Goal: Book appointment/travel/reservation

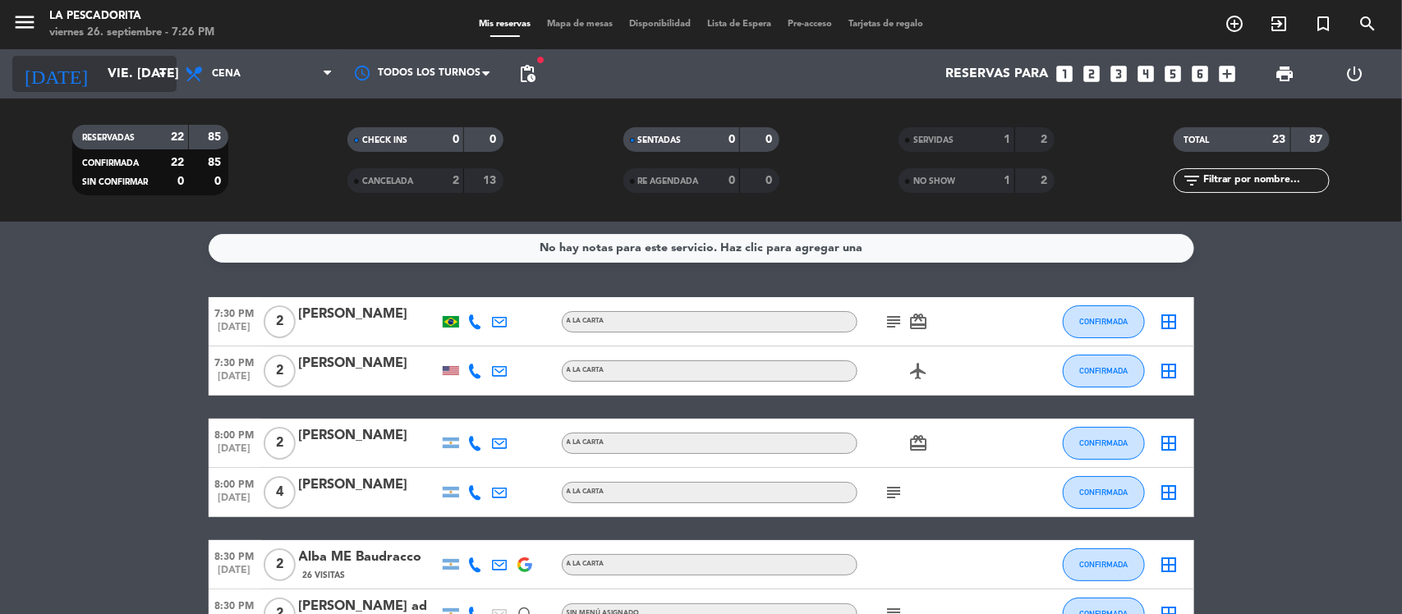
click at [150, 78] on input "vie. [DATE]" at bounding box center [185, 74] width 173 height 32
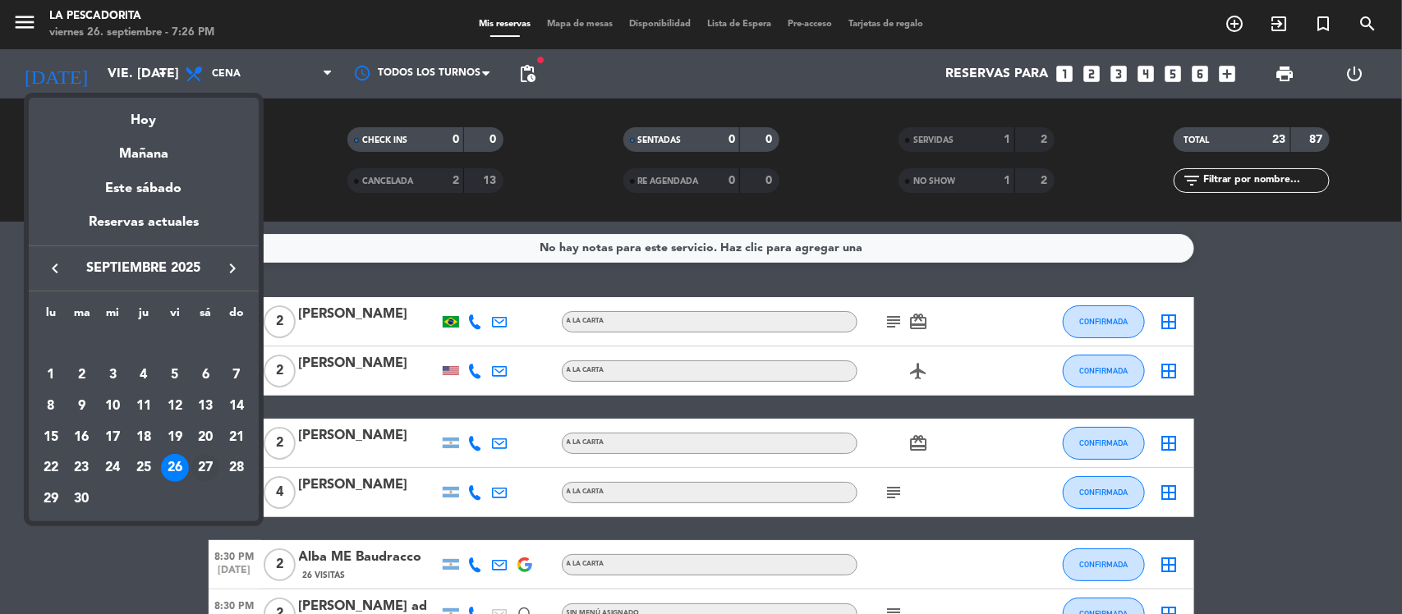
click at [213, 461] on div "27" at bounding box center [205, 468] width 28 height 28
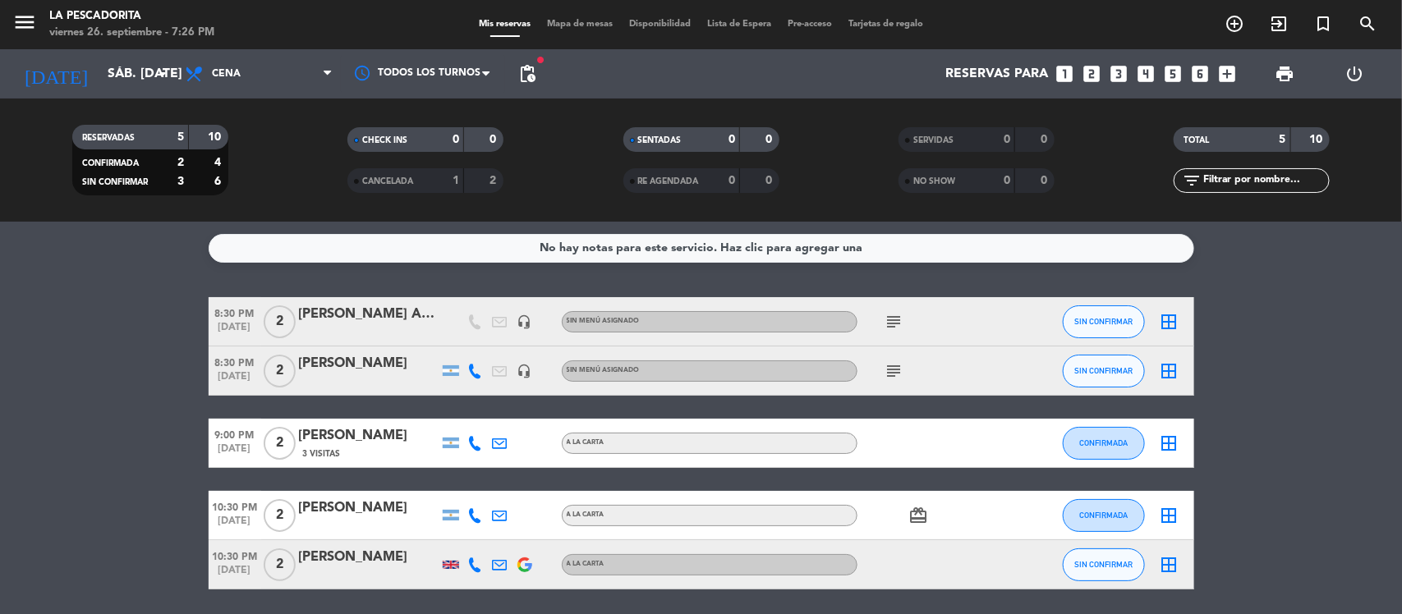
click at [891, 382] on div "subject" at bounding box center [931, 370] width 148 height 48
click at [892, 374] on icon "subject" at bounding box center [894, 371] width 20 height 20
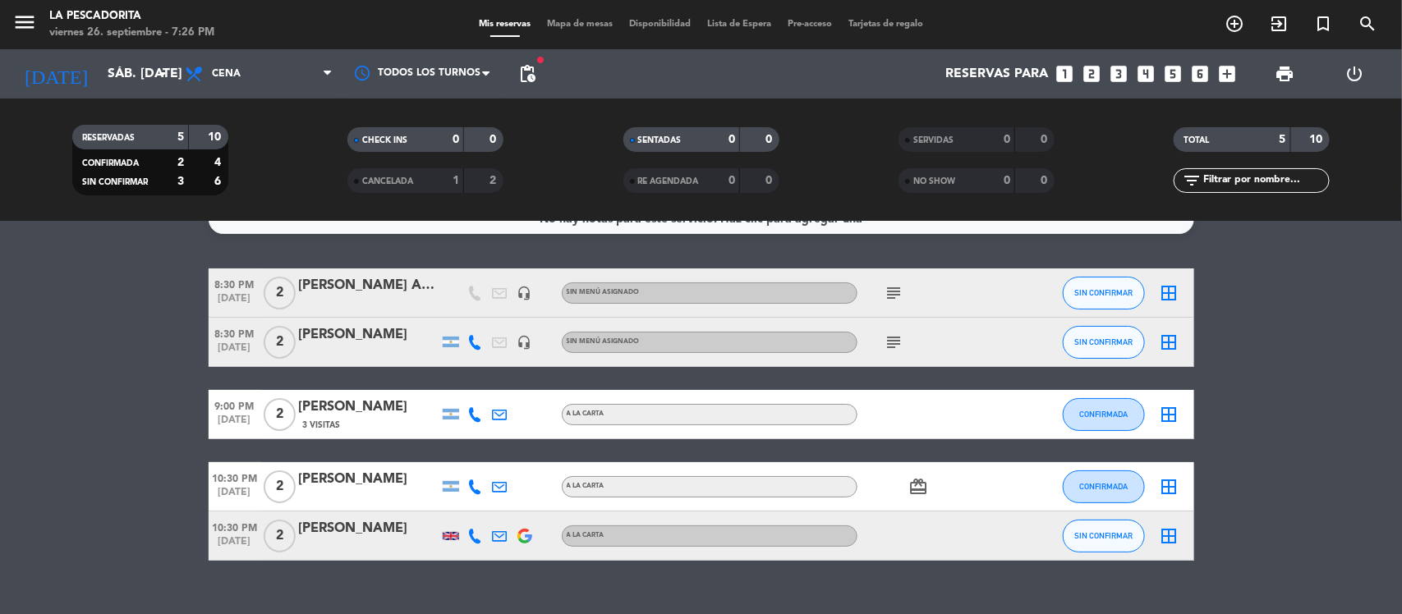
scroll to position [56, 0]
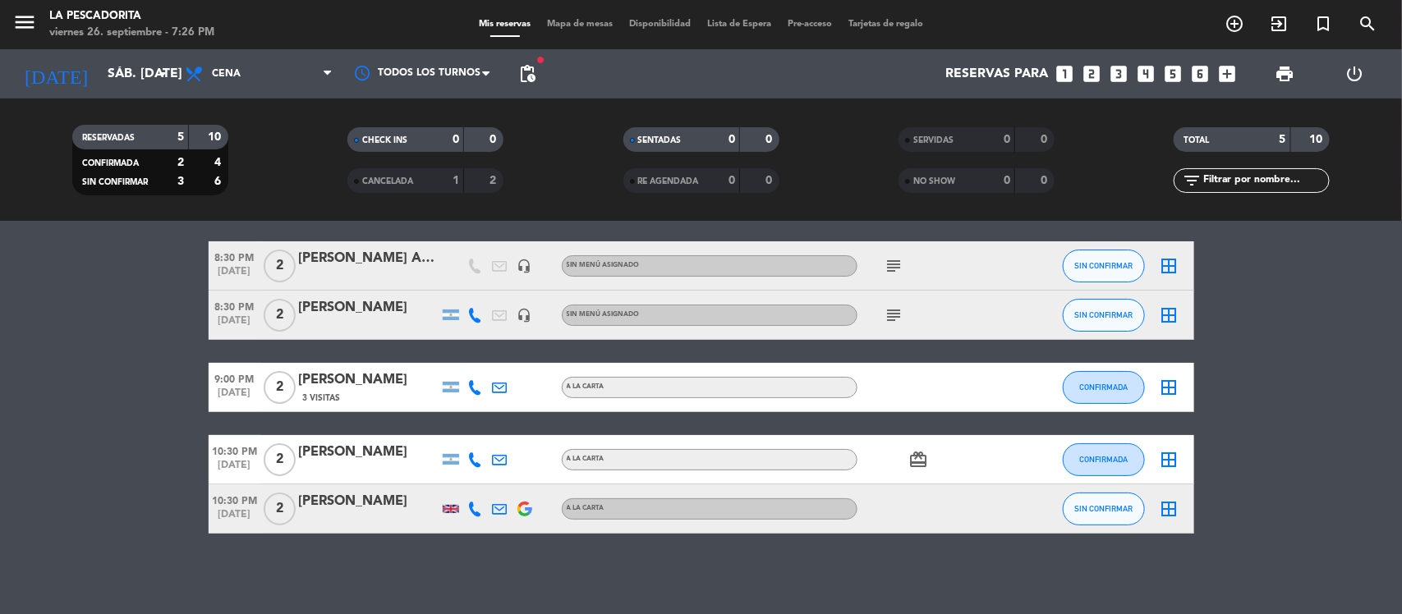
click at [212, 395] on span "[DATE]" at bounding box center [235, 397] width 53 height 19
click at [171, 408] on bookings-row "8:30 PM [DATE] 2 [PERSON_NAME] AD10 headset_mic Sin menú asignado subject SIN C…" at bounding box center [701, 387] width 1402 height 292
click at [140, 72] on input "sáb. [DATE]" at bounding box center [185, 74] width 173 height 32
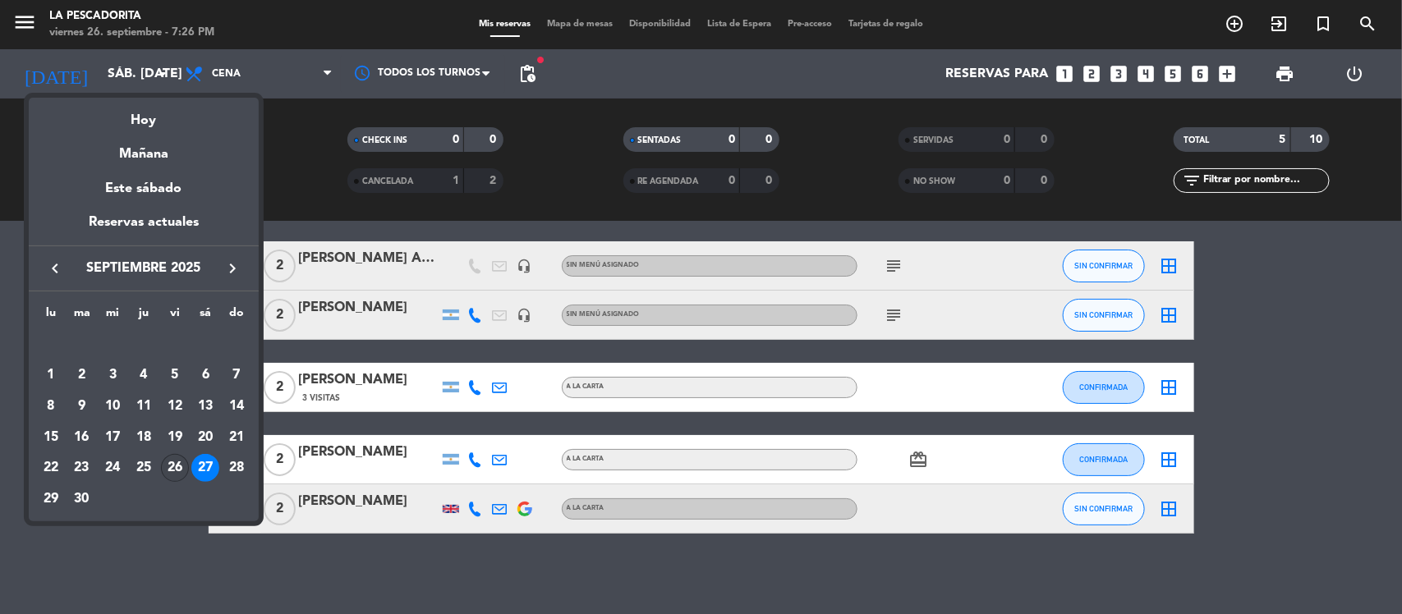
click at [179, 465] on div "26" at bounding box center [175, 468] width 28 height 28
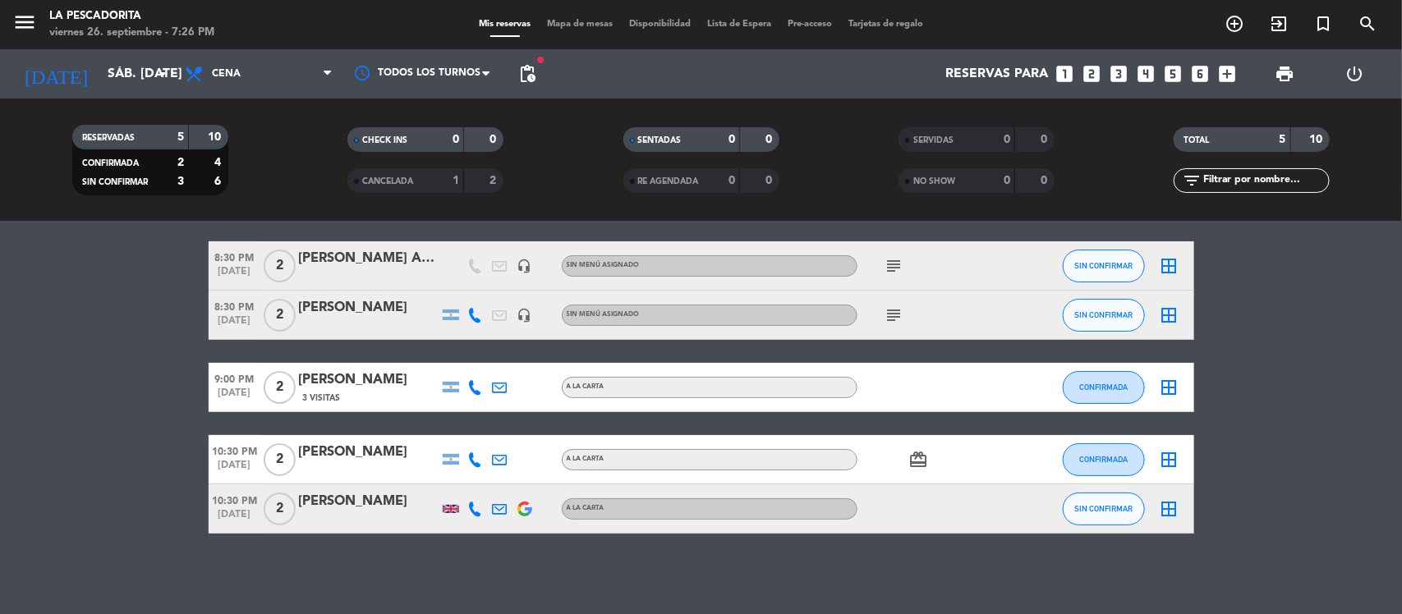
type input "vie. [DATE]"
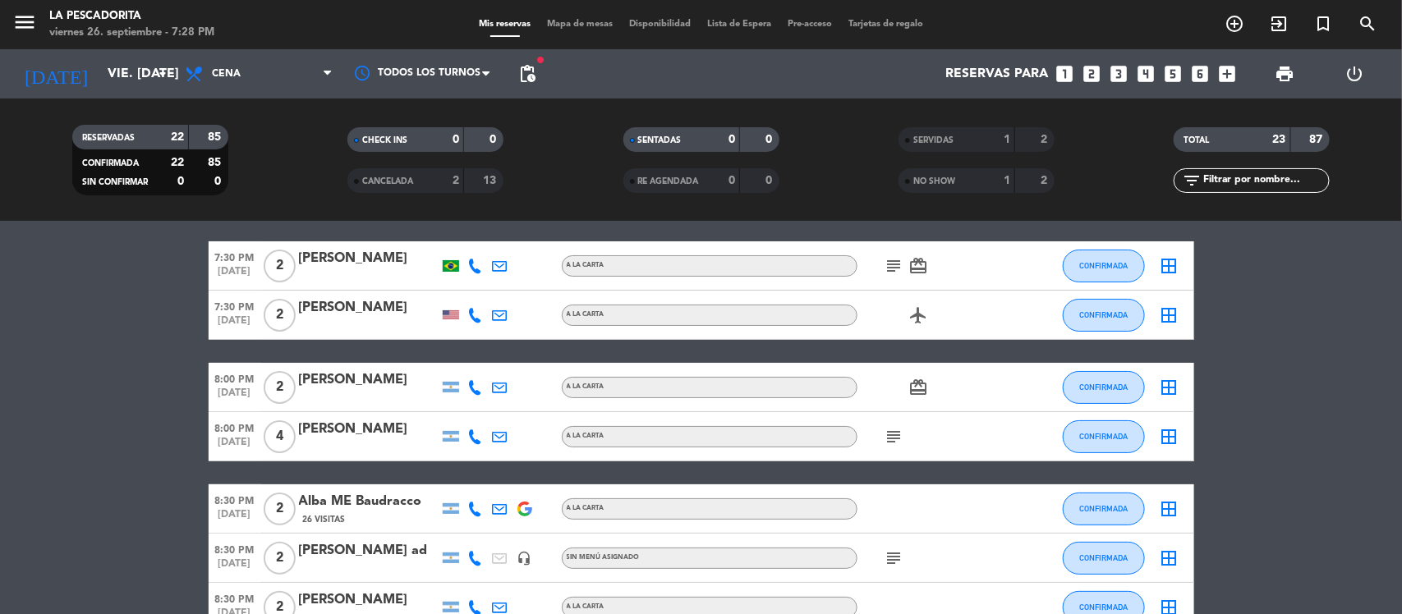
click at [897, 433] on icon "subject" at bounding box center [894, 437] width 20 height 20
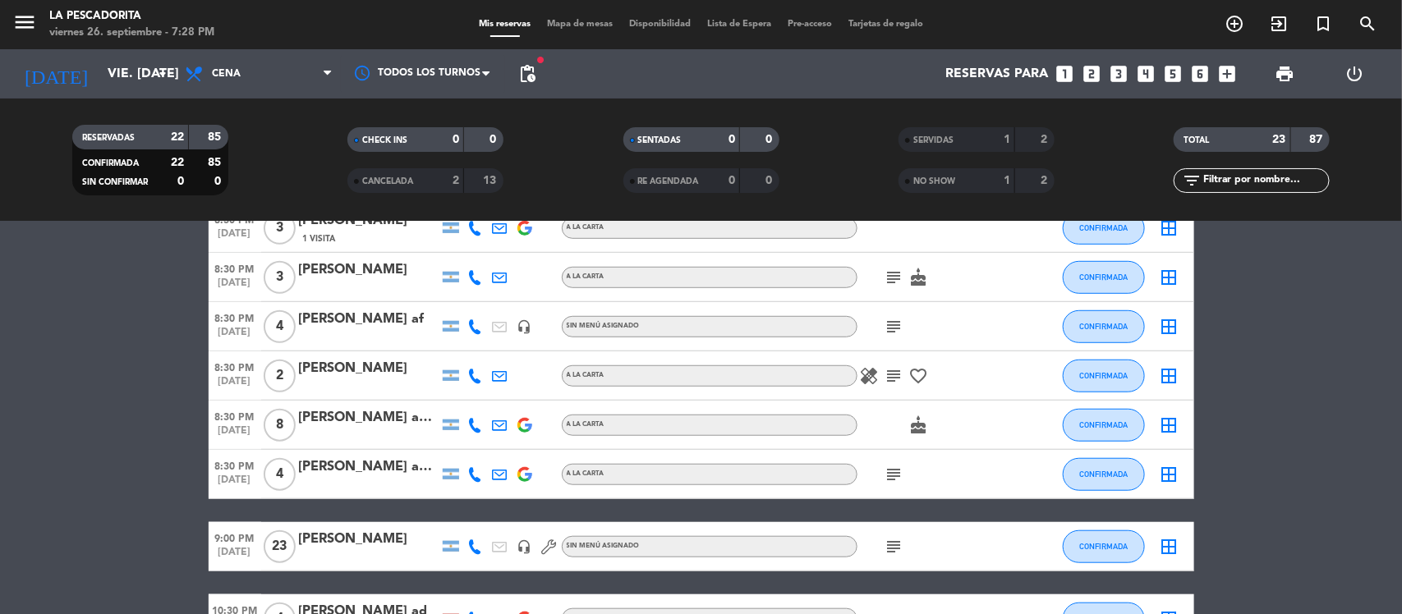
scroll to position [569, 0]
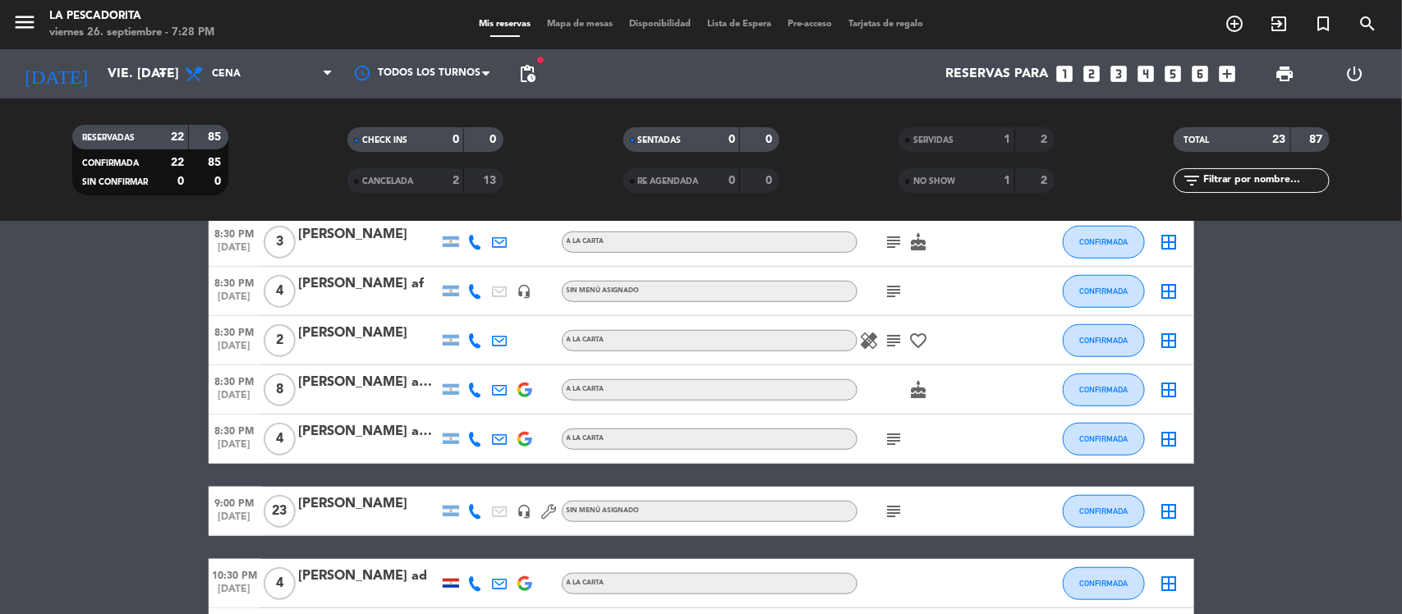
click at [893, 435] on icon "subject" at bounding box center [894, 439] width 20 height 20
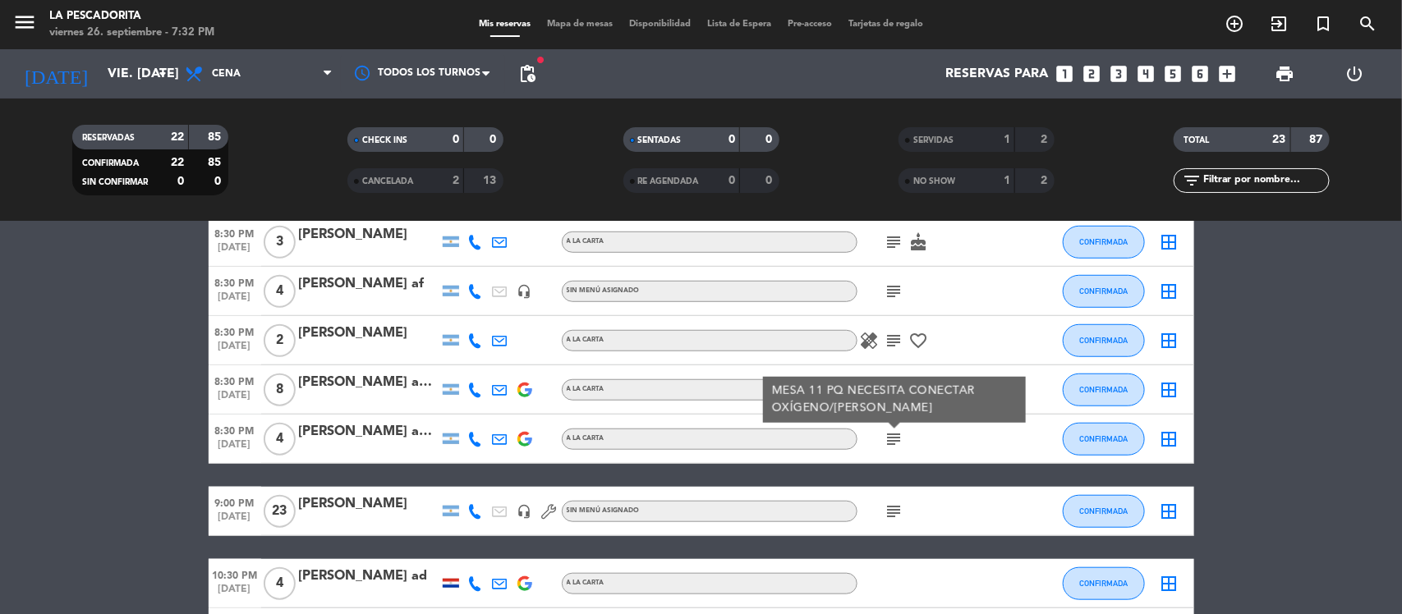
scroll to position [0, 0]
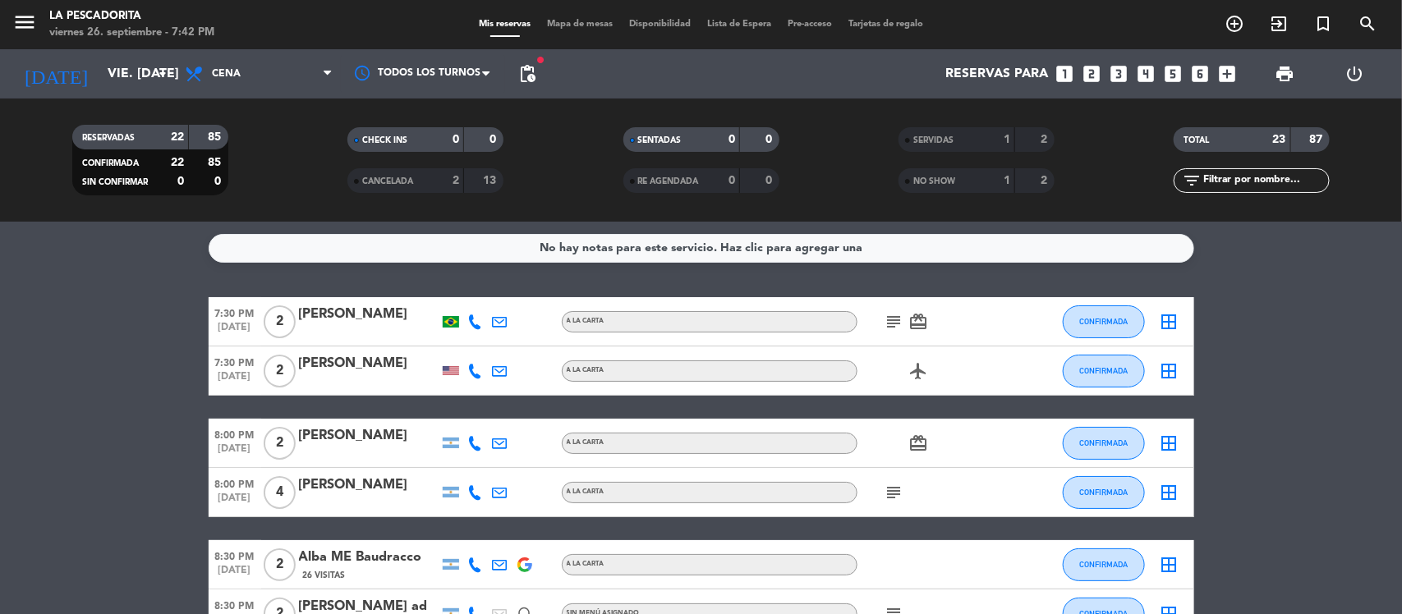
click at [1151, 67] on icon "looks_4" at bounding box center [1146, 73] width 21 height 21
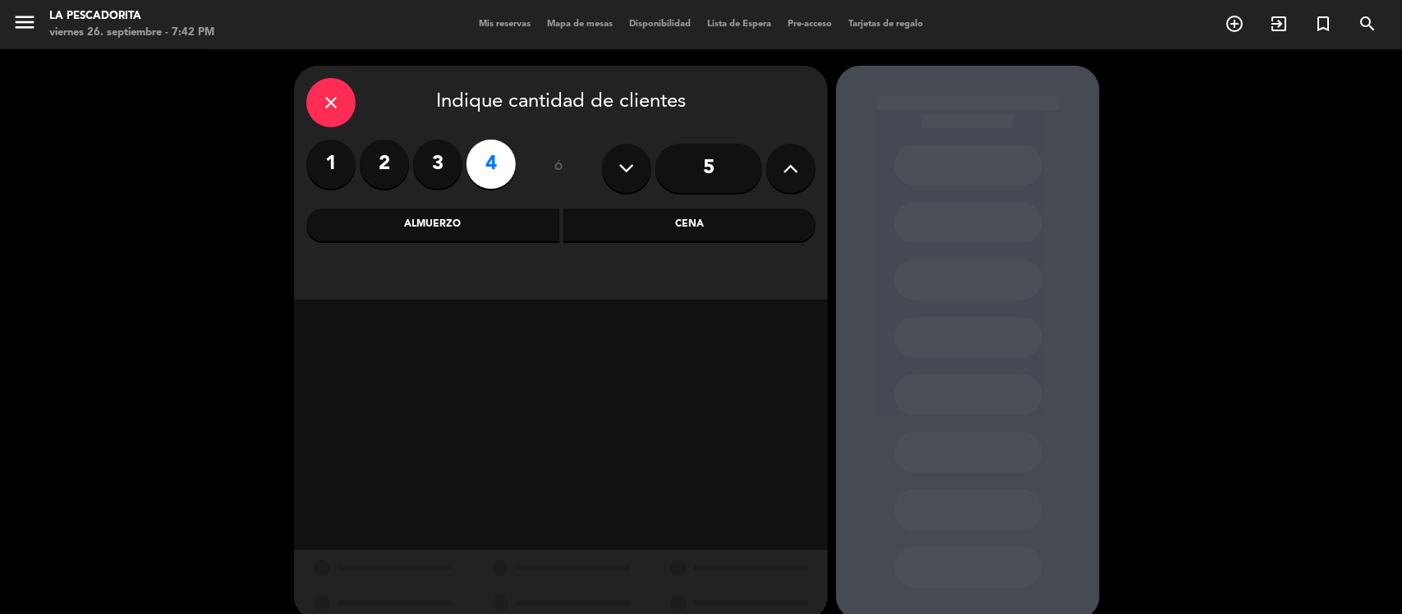
click at [602, 239] on div "Cena" at bounding box center [689, 225] width 253 height 33
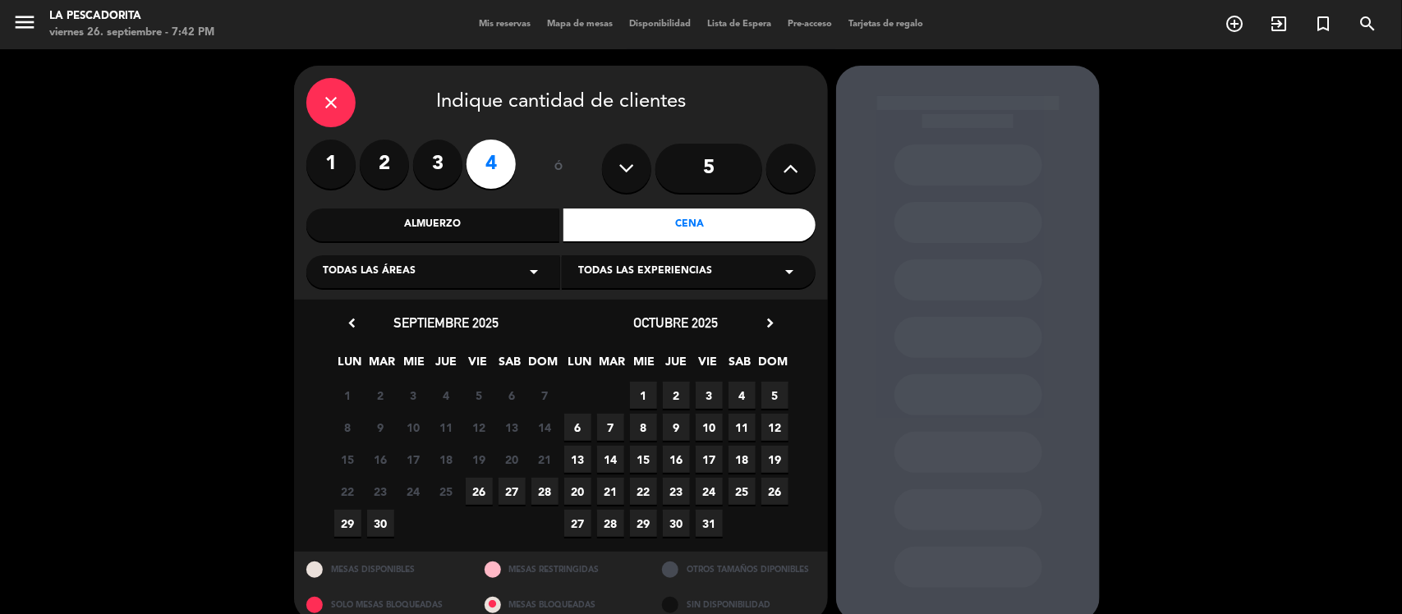
click at [507, 490] on span "27" at bounding box center [511, 491] width 27 height 27
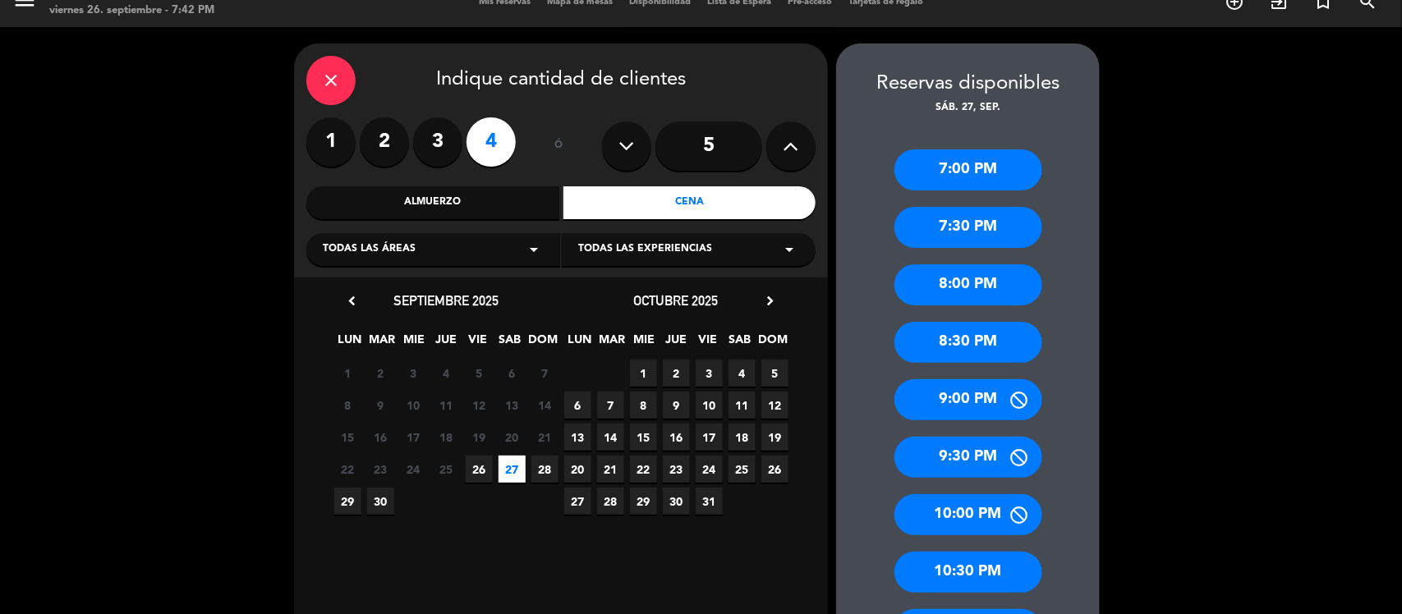
click at [951, 350] on div "8:30 PM" at bounding box center [968, 342] width 148 height 41
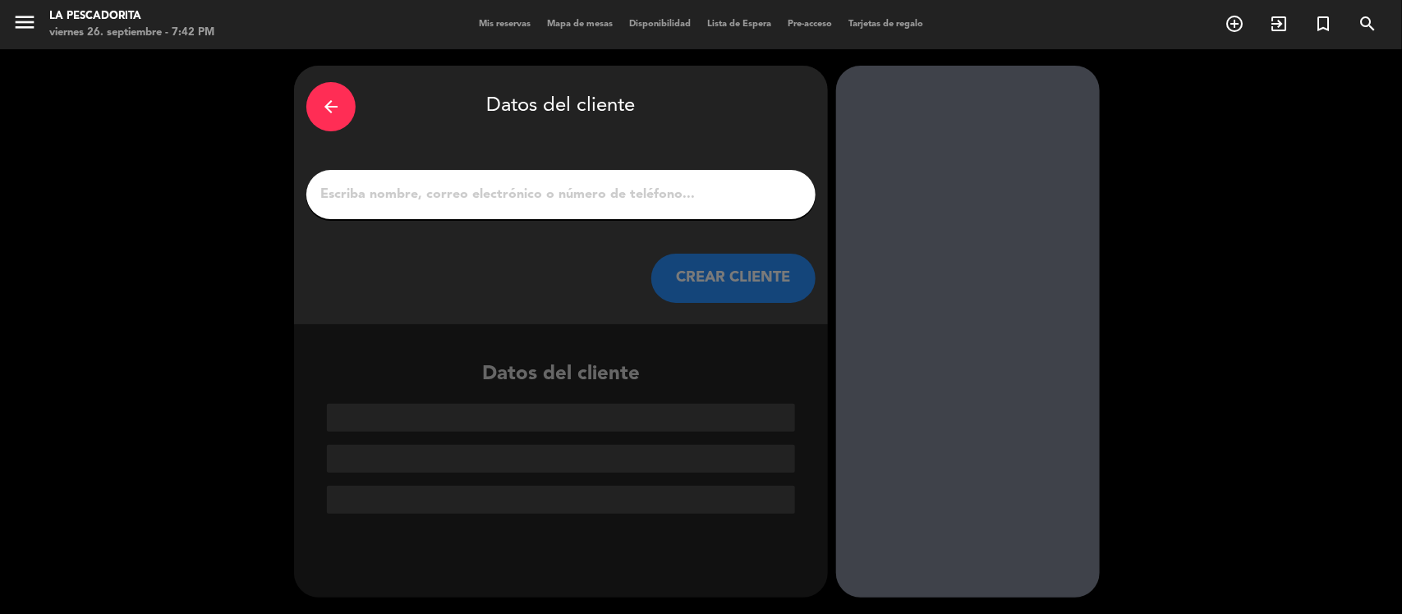
click at [522, 208] on div at bounding box center [560, 194] width 509 height 49
click at [505, 190] on input "1" at bounding box center [561, 194] width 484 height 23
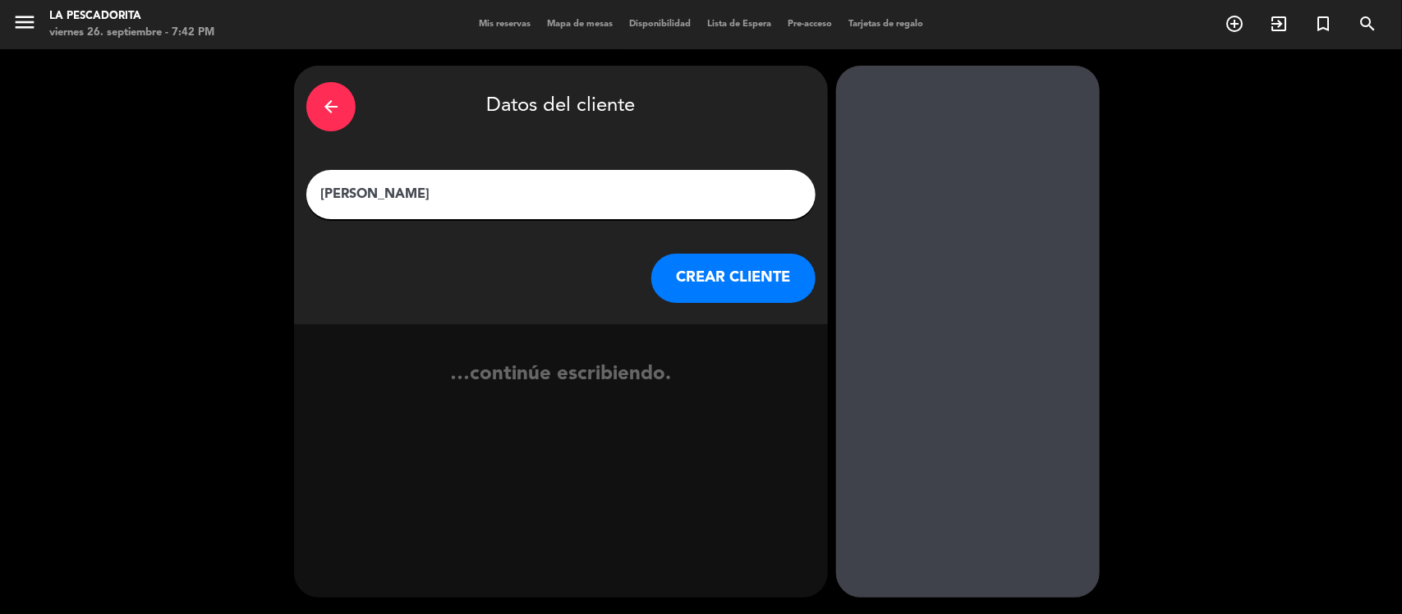
type input "[PERSON_NAME]"
click at [696, 265] on button "CREAR CLIENTE" at bounding box center [733, 278] width 164 height 49
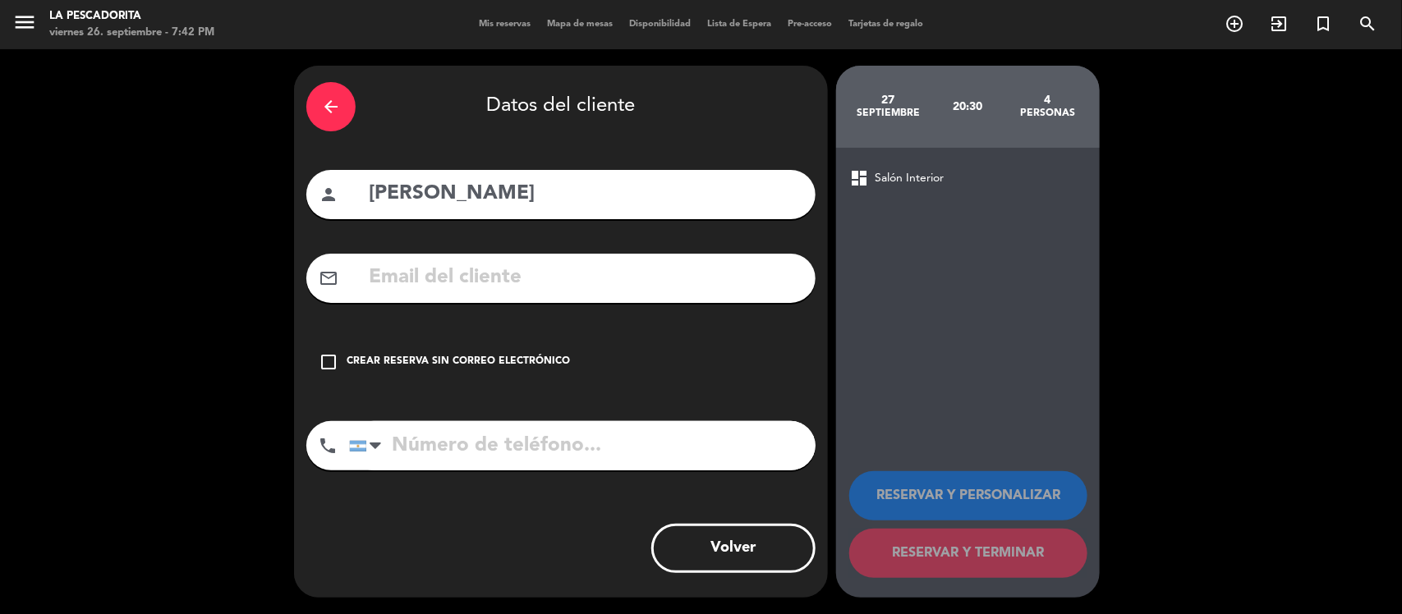
click at [535, 357] on div "Crear reserva sin correo electrónico" at bounding box center [457, 362] width 223 height 16
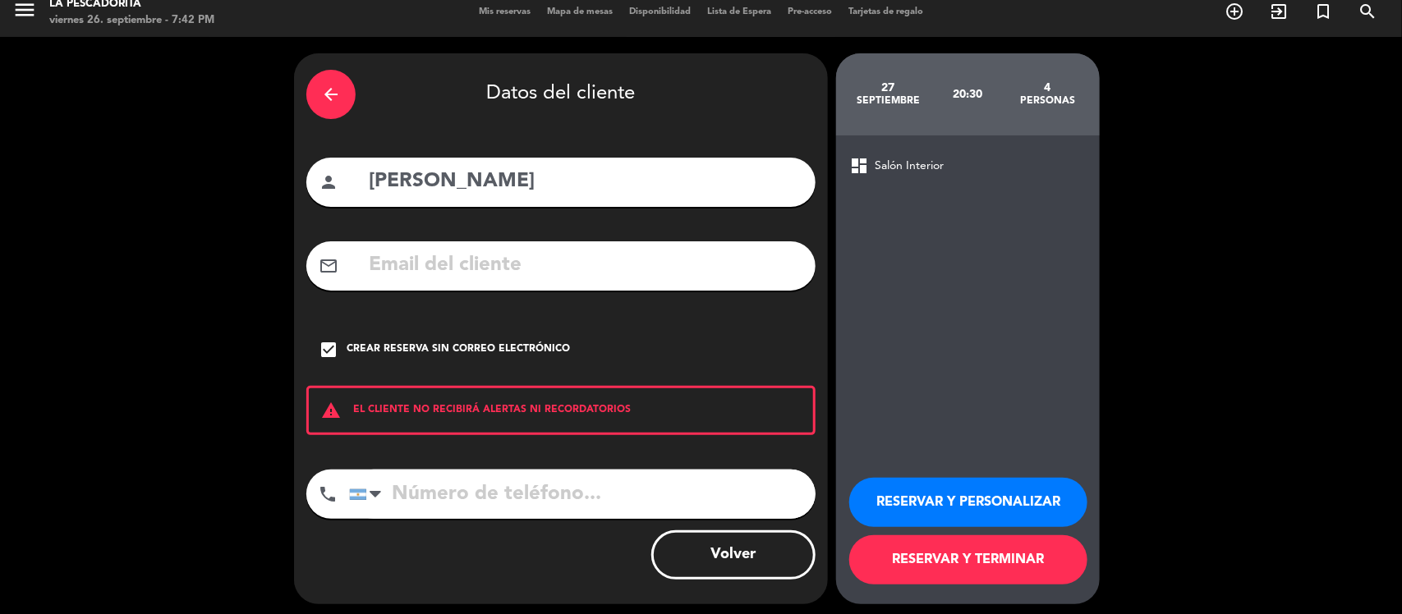
scroll to position [18, 0]
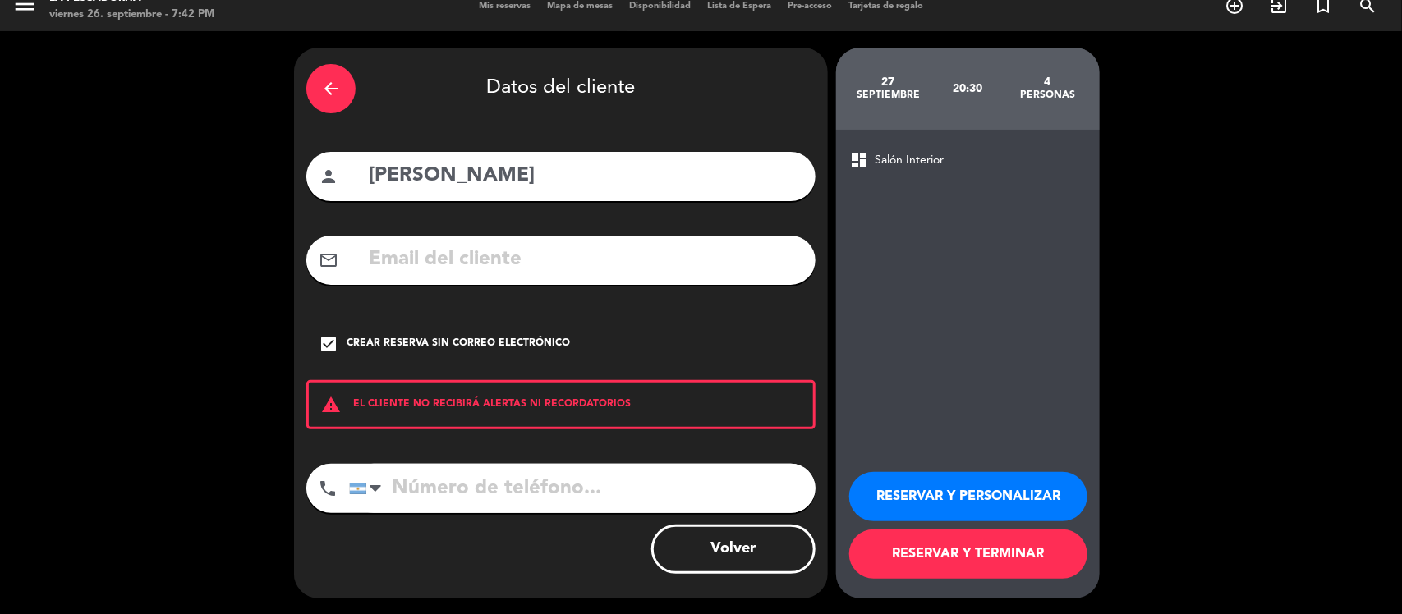
click at [577, 483] on input "tel" at bounding box center [582, 488] width 466 height 49
type input "2966628796"
click at [520, 163] on input "[PERSON_NAME]" at bounding box center [585, 176] width 436 height 34
type input "[PERSON_NAME] ad"
click at [920, 557] on button "RESERVAR Y TERMINAR" at bounding box center [968, 554] width 238 height 49
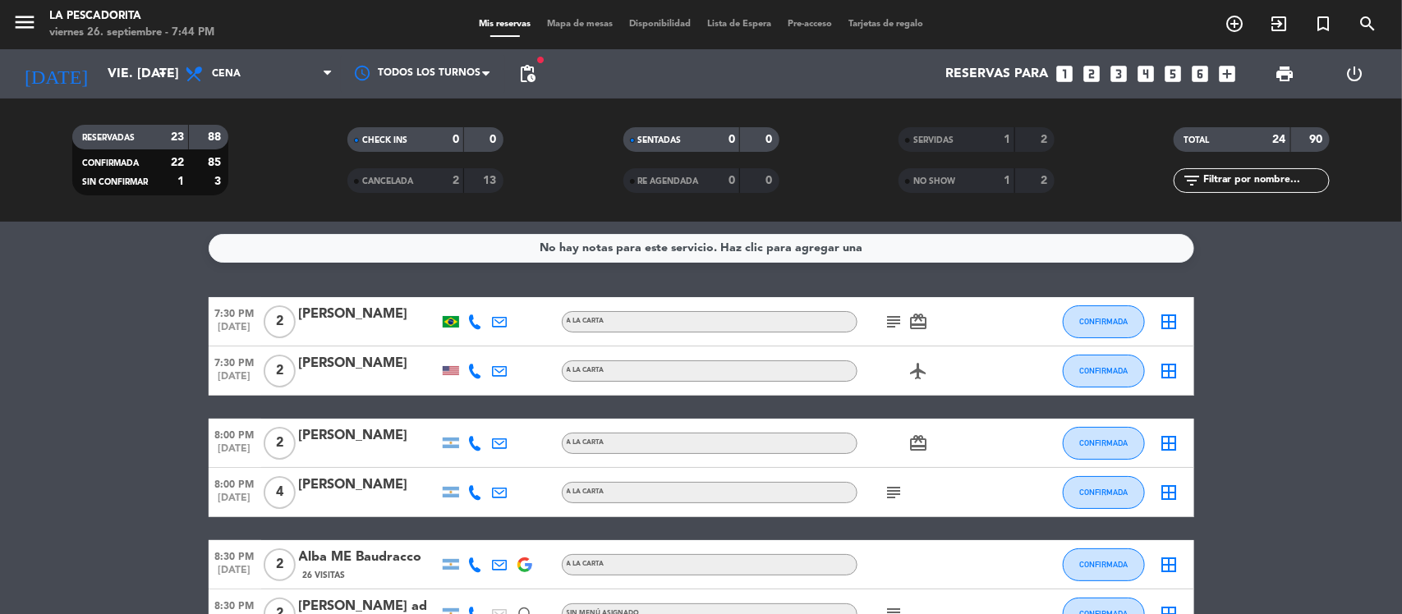
click at [900, 322] on icon "subject" at bounding box center [894, 322] width 20 height 20
click at [1099, 314] on button "CONFIRMADA" at bounding box center [1103, 321] width 82 height 33
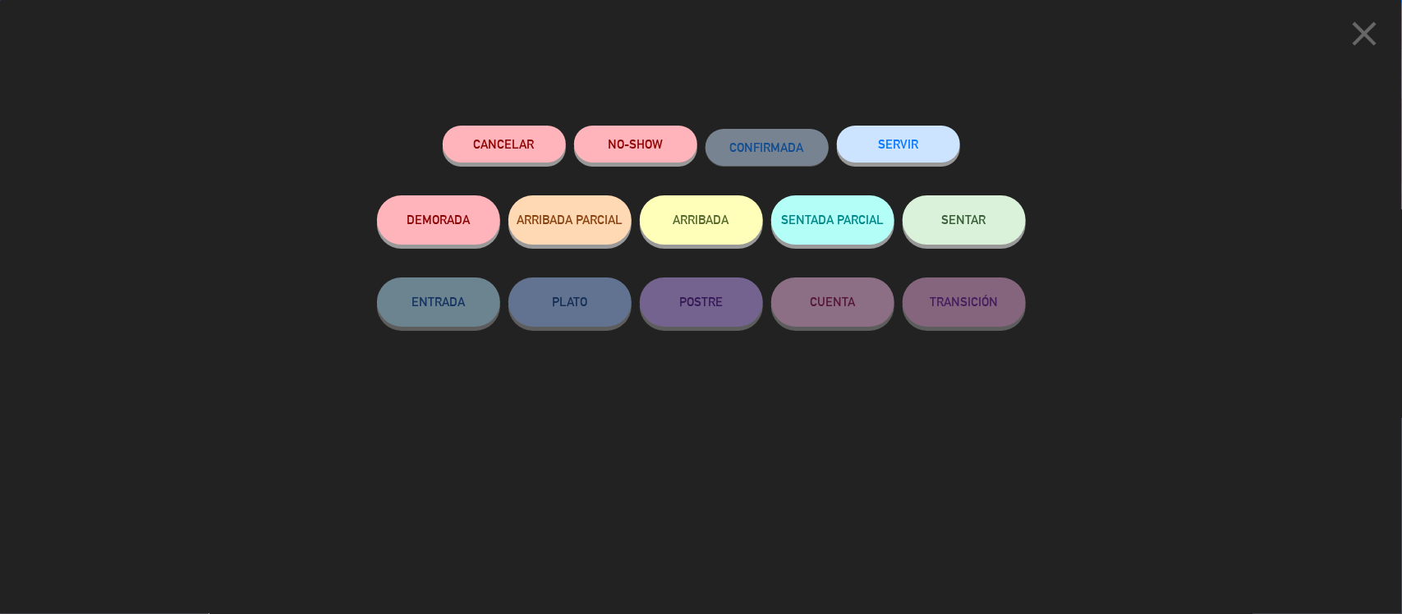
drag, startPoint x: 909, startPoint y: 138, endPoint x: 380, endPoint y: 39, distance: 538.0
click at [908, 138] on button "SERVIR" at bounding box center [898, 144] width 123 height 37
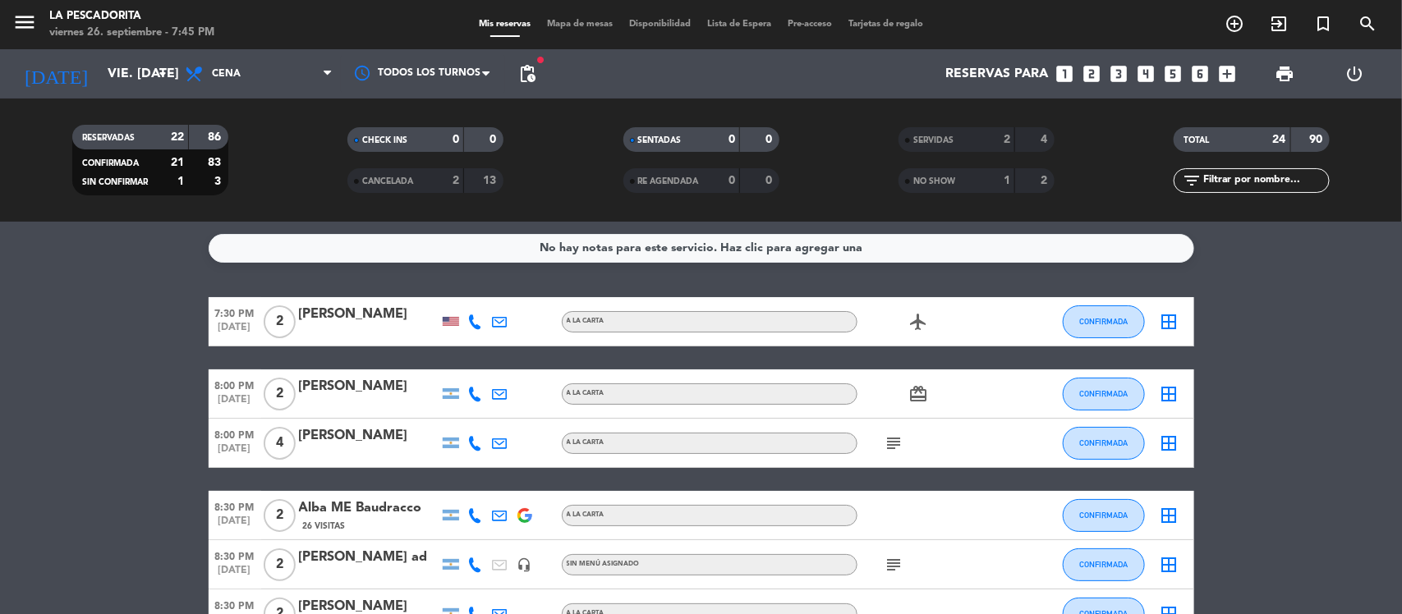
drag, startPoint x: 921, startPoint y: 140, endPoint x: 741, endPoint y: 208, distance: 193.1
click at [918, 140] on span "SERVIDAS" at bounding box center [933, 140] width 40 height 8
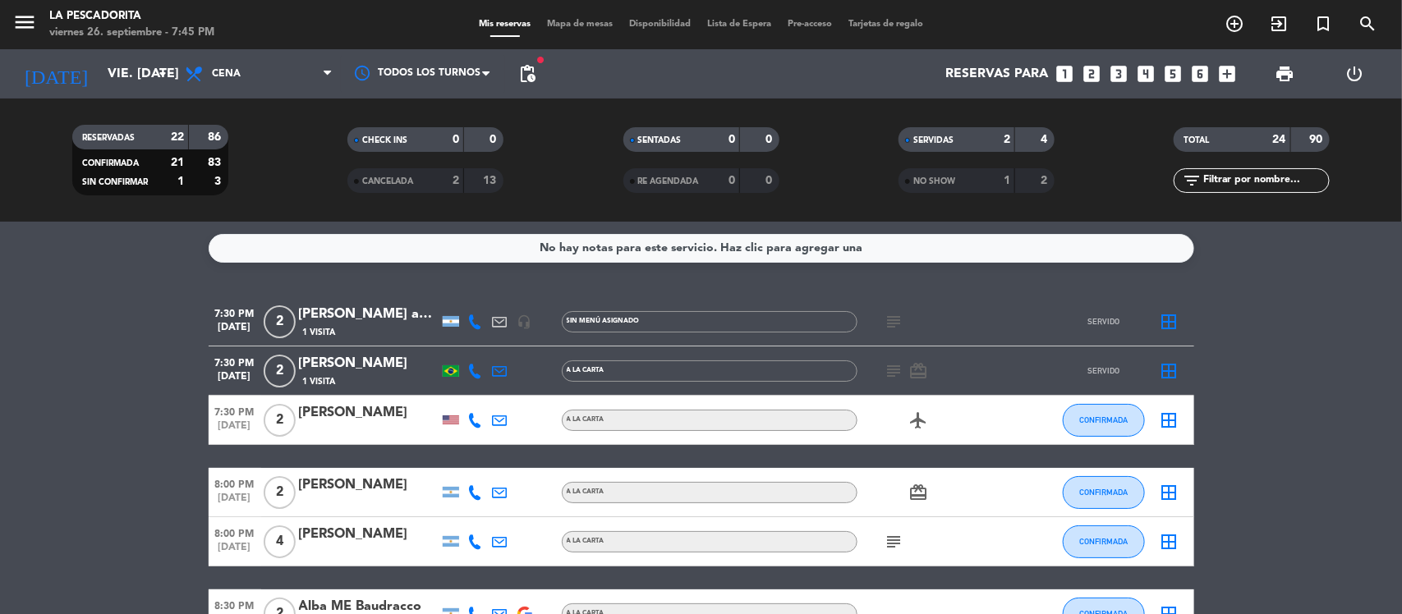
click at [382, 374] on div "[PERSON_NAME]" at bounding box center [369, 363] width 140 height 21
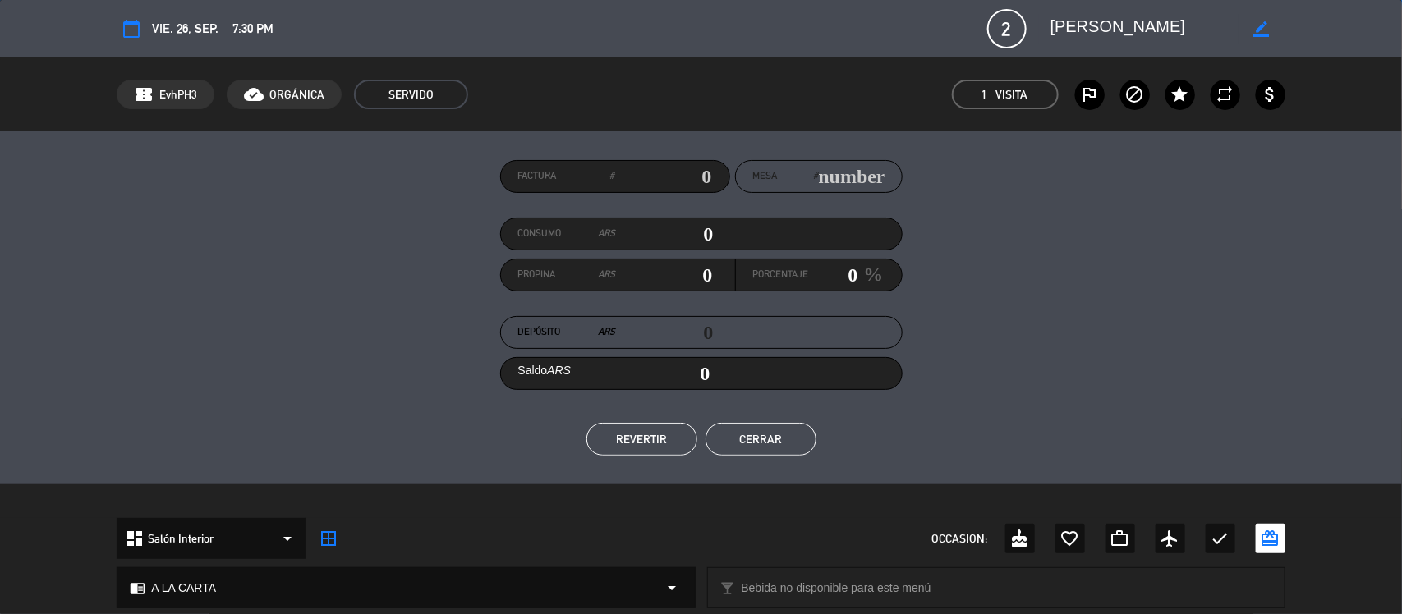
click at [1264, 30] on icon "border_color" at bounding box center [1262, 29] width 16 height 16
type textarea "[PERSON_NAME] en10"
click at [1264, 30] on icon at bounding box center [1262, 29] width 16 height 16
click at [773, 429] on button "Cerrar" at bounding box center [760, 439] width 111 height 33
